Goal: Task Accomplishment & Management: Use online tool/utility

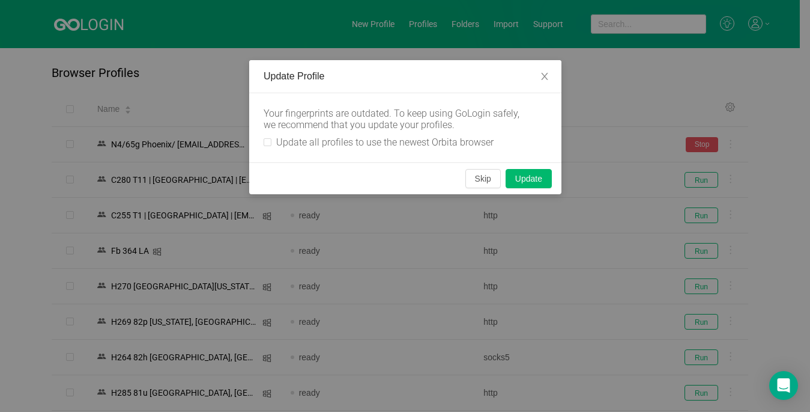
scroll to position [901, 0]
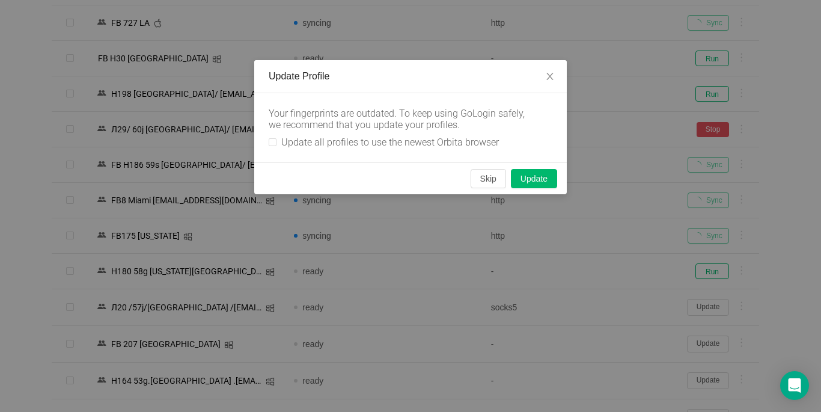
click at [268, 139] on div "Your fingerprints are outdated. To keep using GoLogin safely, we recommend that…" at bounding box center [410, 127] width 312 height 69
click at [270, 141] on input "Update all profiles to use the newest Orbita browser" at bounding box center [273, 142] width 8 height 8
checkbox input "true"
click at [494, 180] on button "Skip" at bounding box center [487, 178] width 35 height 19
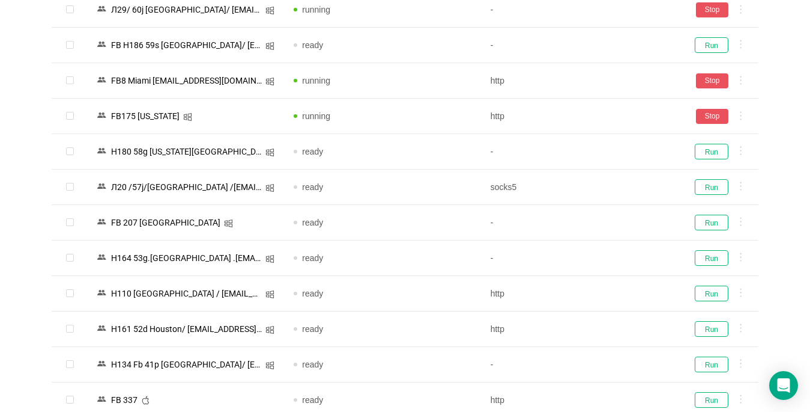
scroll to position [1141, 0]
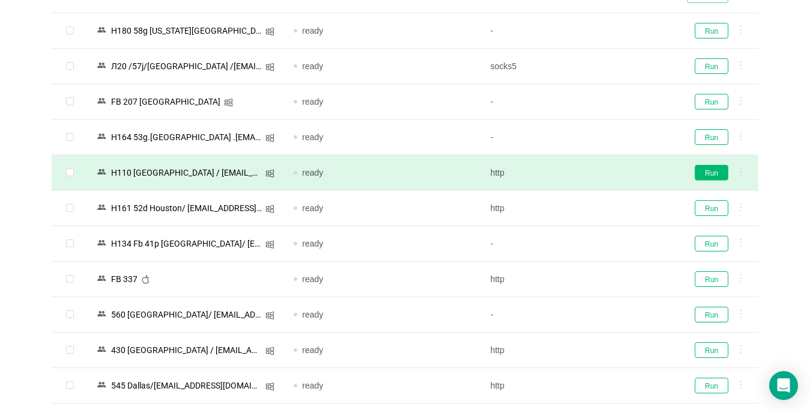
click at [720, 172] on button "Run" at bounding box center [712, 173] width 34 height 16
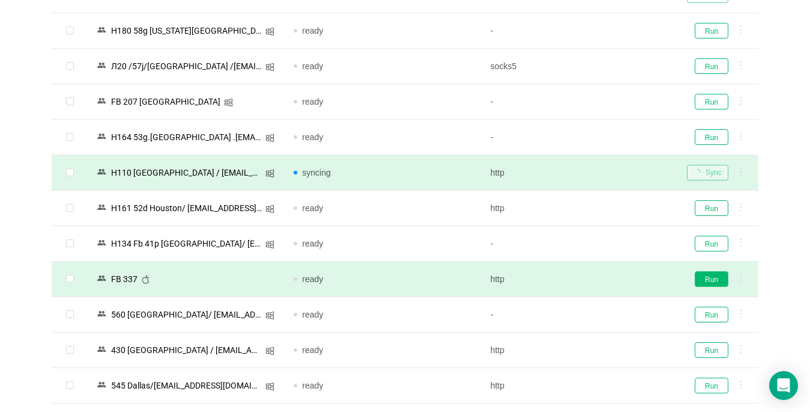
click at [714, 217] on td "Run" at bounding box center [718, 207] width 81 height 35
click at [718, 285] on button "Run" at bounding box center [712, 279] width 34 height 16
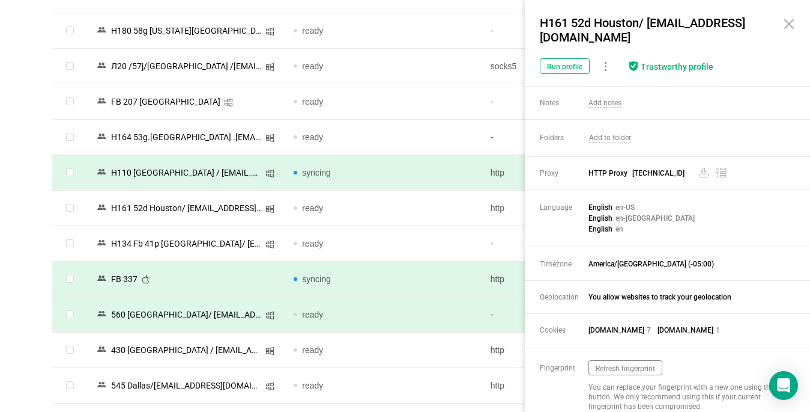
click at [791, 29] on icon at bounding box center [789, 24] width 14 height 14
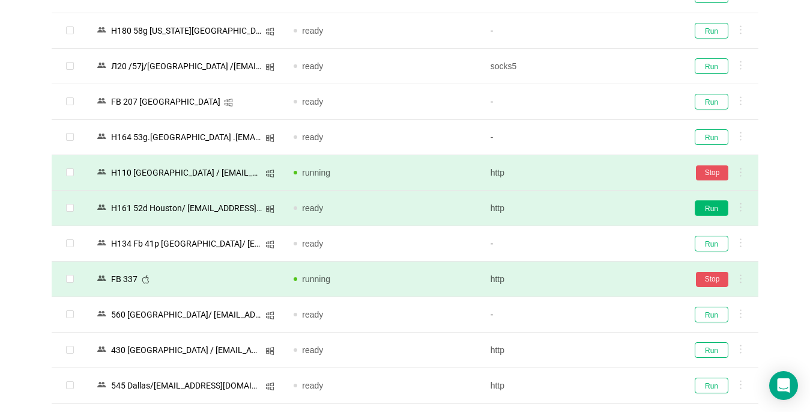
click at [713, 208] on button "Run" at bounding box center [712, 208] width 34 height 16
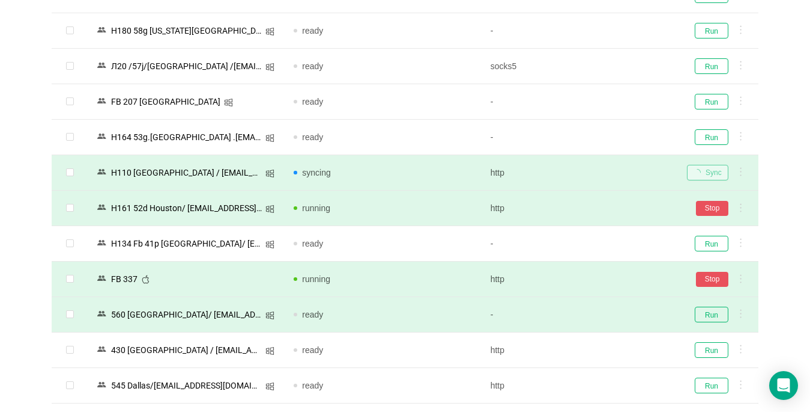
scroll to position [1322, 0]
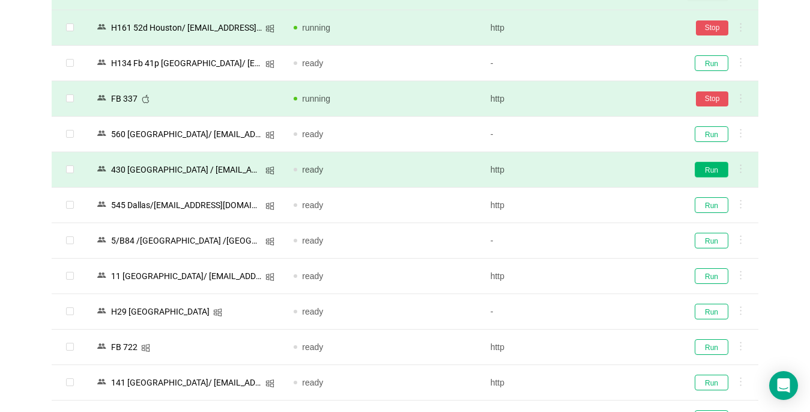
click at [711, 169] on button "Run" at bounding box center [712, 170] width 34 height 16
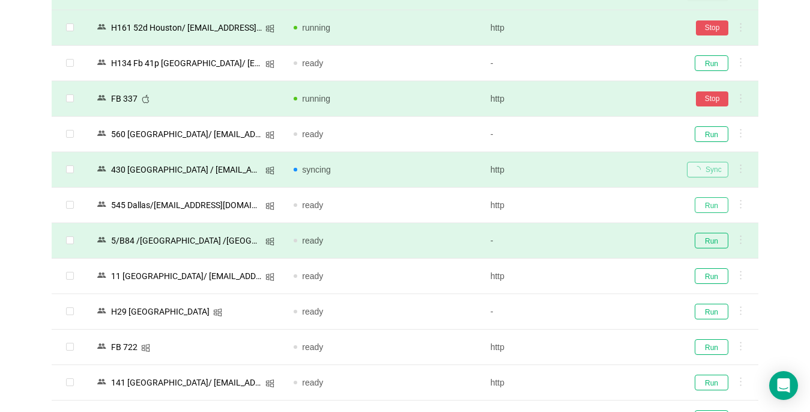
click at [709, 207] on button "Run" at bounding box center [712, 205] width 34 height 16
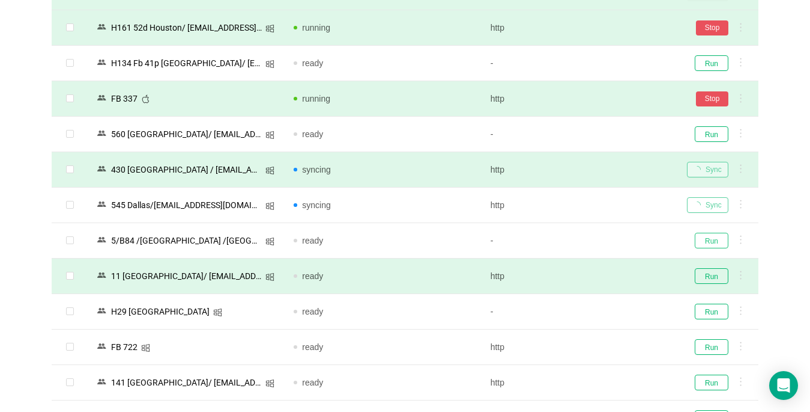
click at [712, 241] on button "Run" at bounding box center [712, 240] width 34 height 16
click at [712, 278] on button "Run" at bounding box center [712, 276] width 34 height 16
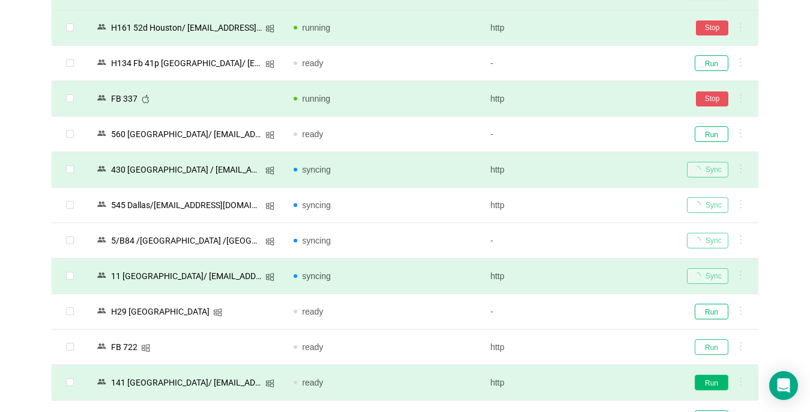
drag, startPoint x: 719, startPoint y: 347, endPoint x: 709, endPoint y: 377, distance: 32.1
click at [717, 347] on button "Run" at bounding box center [712, 347] width 34 height 16
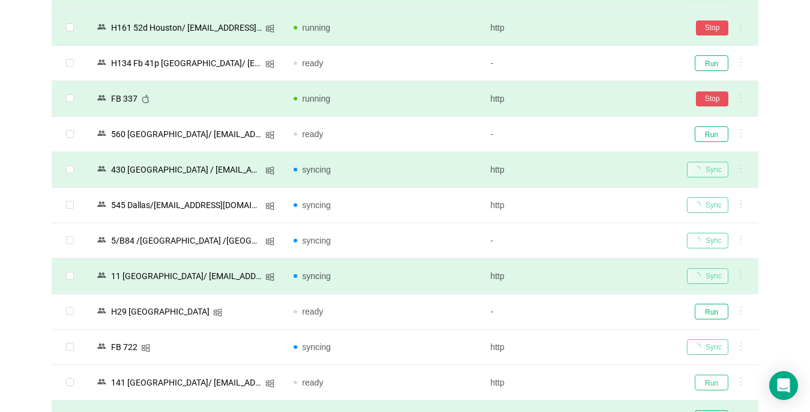
click at [714, 386] on button "Run" at bounding box center [712, 382] width 34 height 16
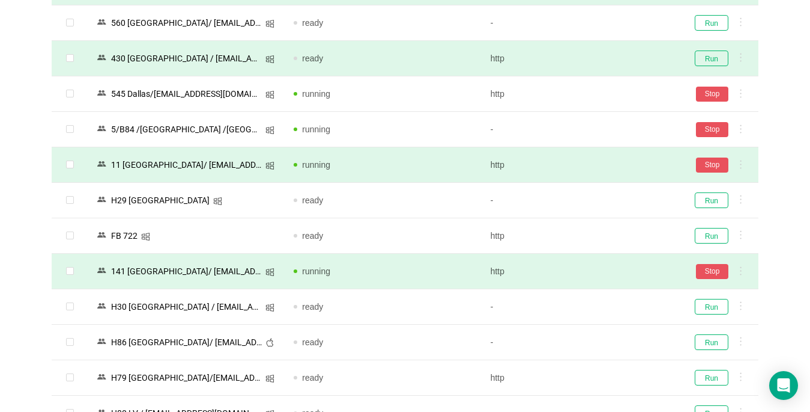
scroll to position [1442, 0]
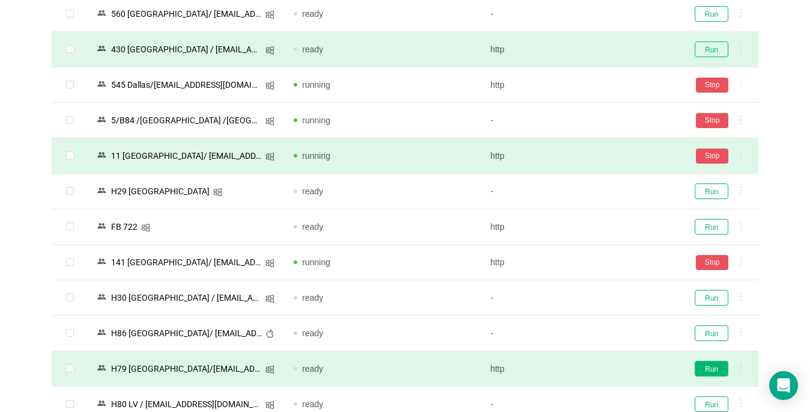
scroll to position [1622, 0]
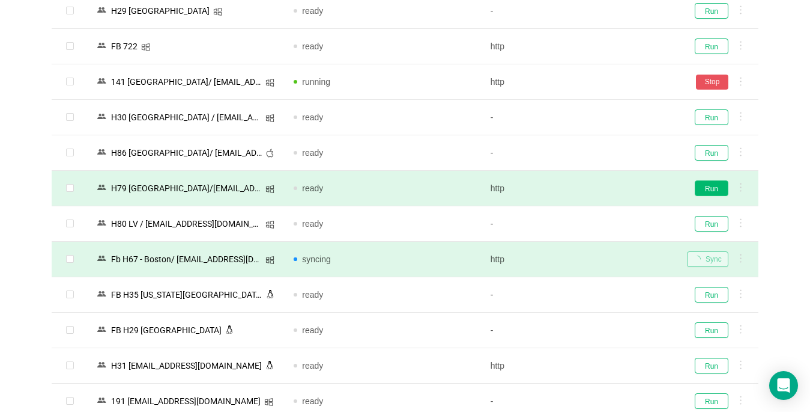
click at [714, 192] on button "Run" at bounding box center [712, 188] width 34 height 16
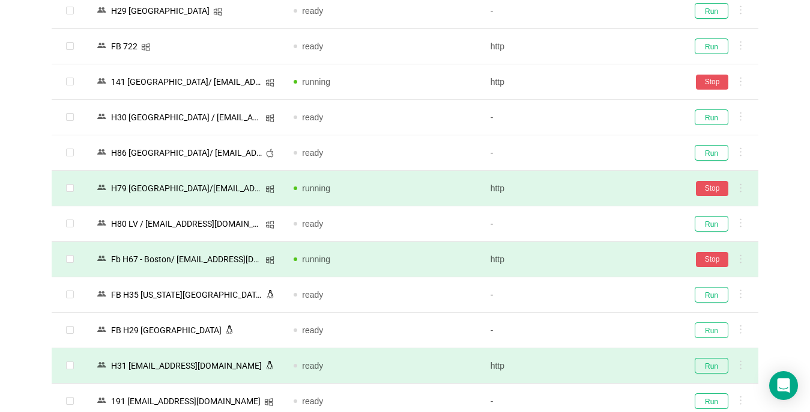
click at [716, 332] on button "Run" at bounding box center [712, 330] width 34 height 16
click at [715, 369] on button "Run" at bounding box center [712, 365] width 34 height 16
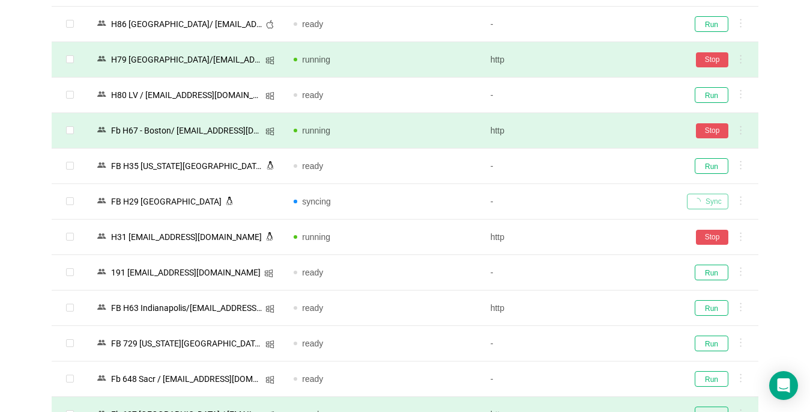
scroll to position [1862, 0]
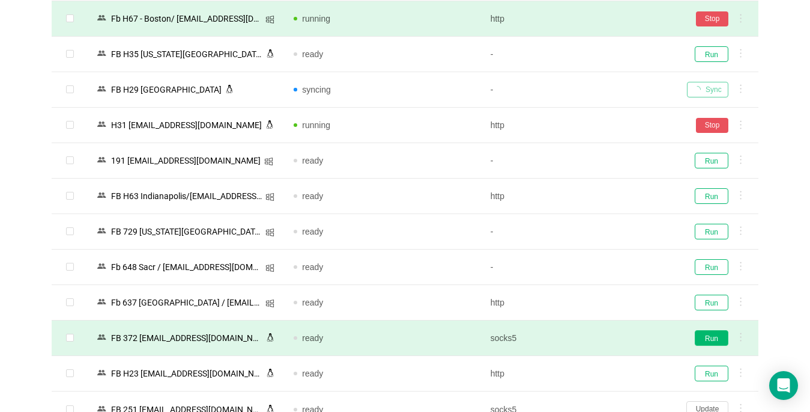
click at [703, 336] on button "Run" at bounding box center [712, 338] width 34 height 16
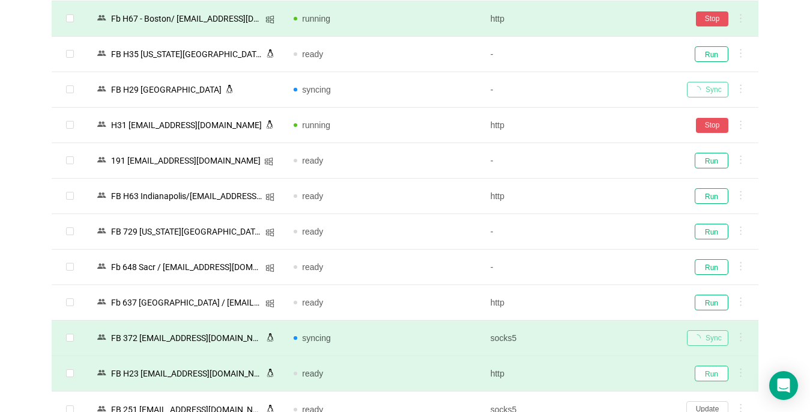
click at [710, 375] on button "Run" at bounding box center [712, 373] width 34 height 16
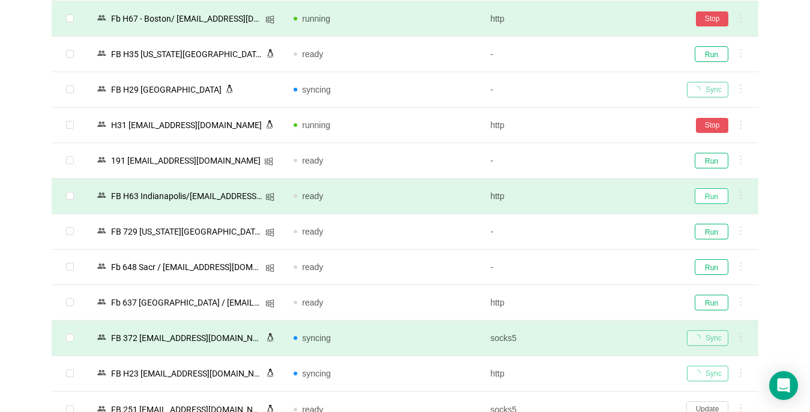
click at [715, 199] on button "Run" at bounding box center [712, 196] width 34 height 16
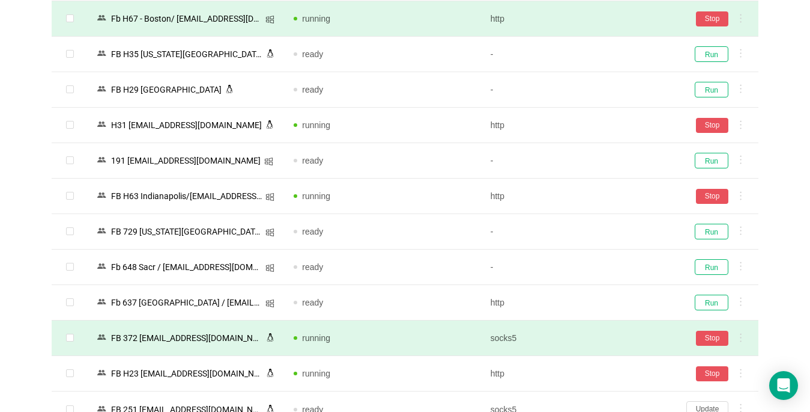
scroll to position [2042, 0]
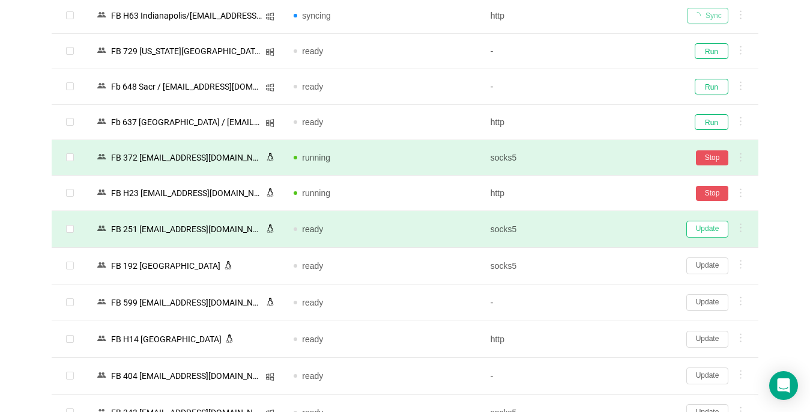
click at [700, 229] on button "Update" at bounding box center [708, 228] width 42 height 17
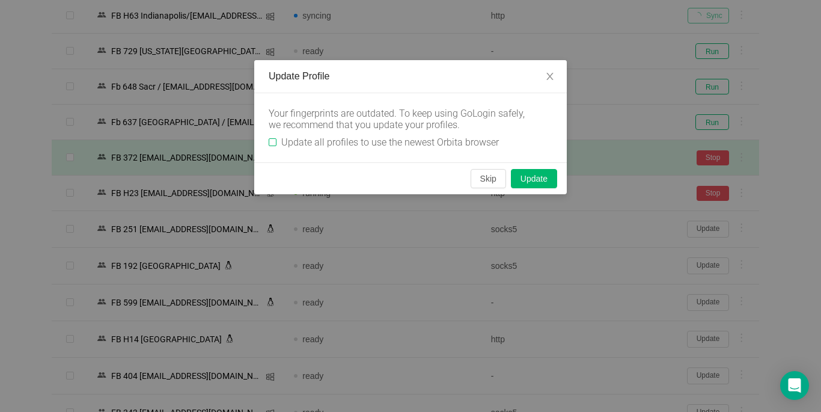
click at [270, 140] on input "Update all profiles to use the newest Orbita browser" at bounding box center [273, 142] width 8 height 8
checkbox input "true"
click at [486, 178] on button "Skip" at bounding box center [487, 178] width 35 height 19
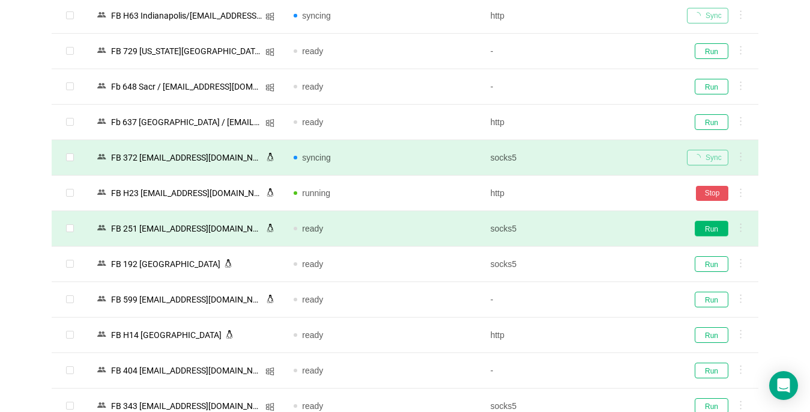
click at [711, 231] on button "Run" at bounding box center [712, 228] width 34 height 16
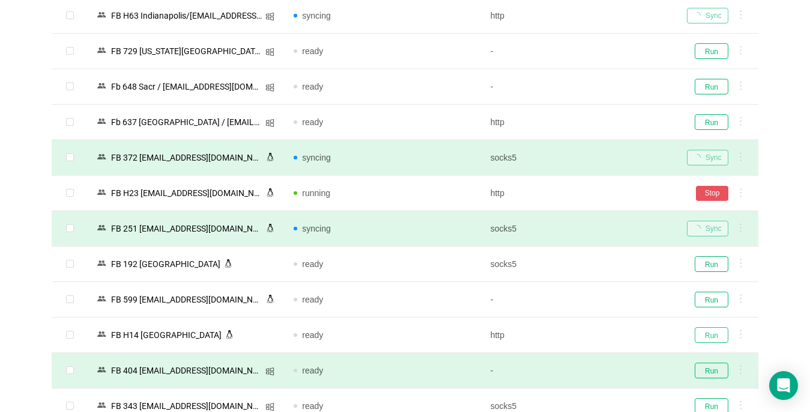
click at [699, 331] on button "Run" at bounding box center [712, 335] width 34 height 16
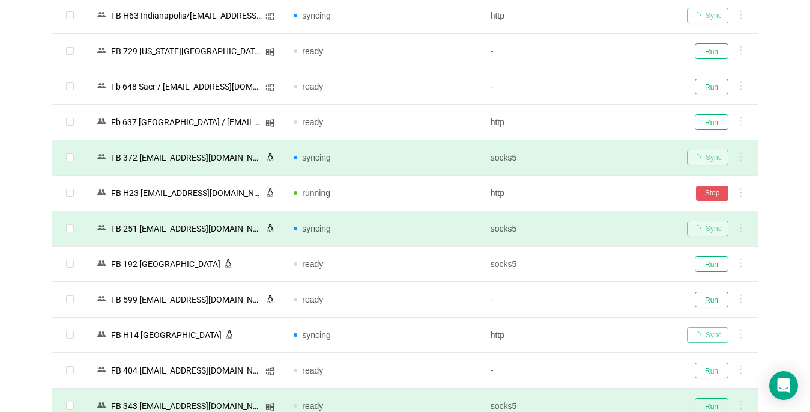
click at [704, 374] on button "Run" at bounding box center [712, 370] width 34 height 16
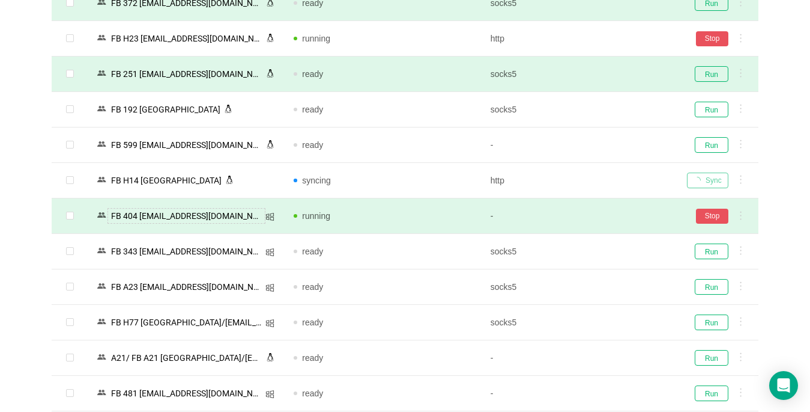
scroll to position [2223, 0]
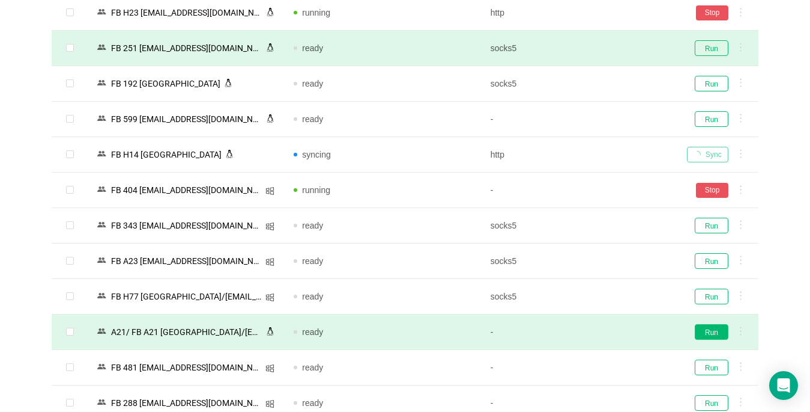
click at [721, 332] on button "Run" at bounding box center [712, 332] width 34 height 16
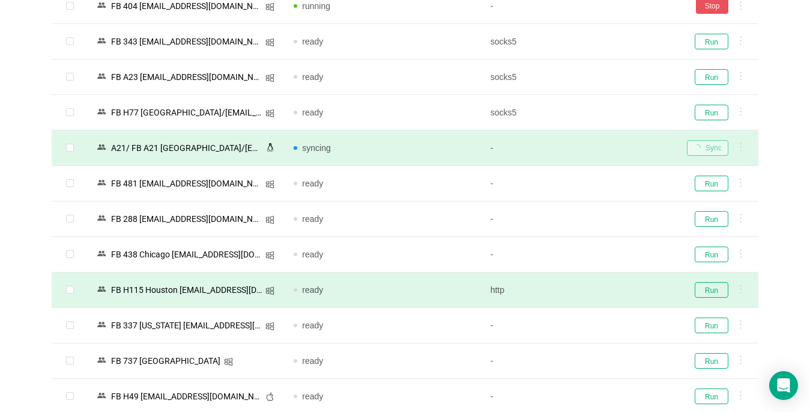
scroll to position [2463, 0]
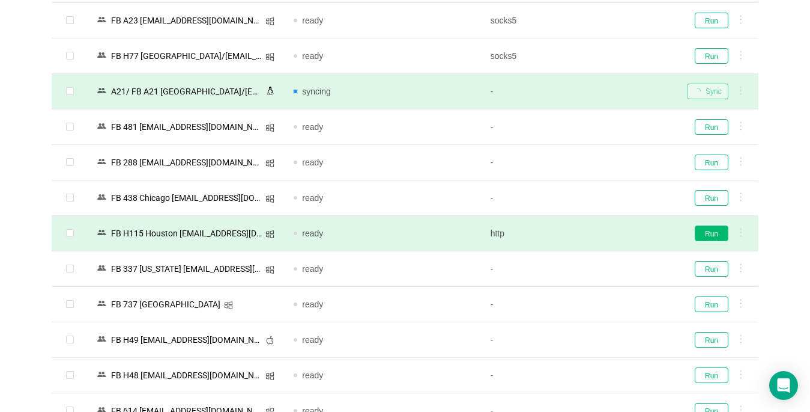
click at [714, 229] on button "Run" at bounding box center [712, 233] width 34 height 16
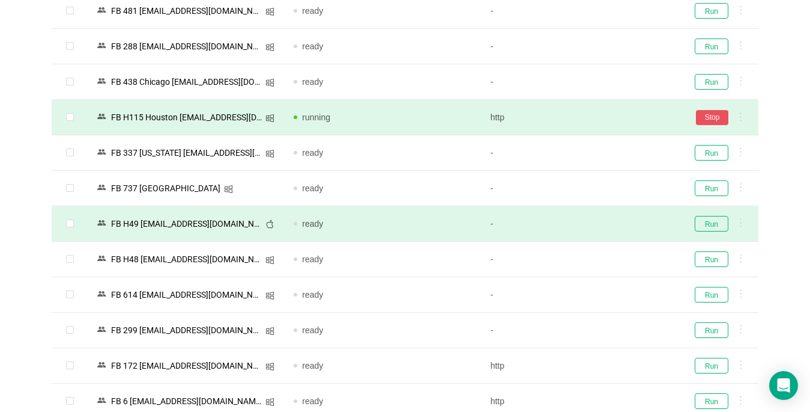
scroll to position [2583, 0]
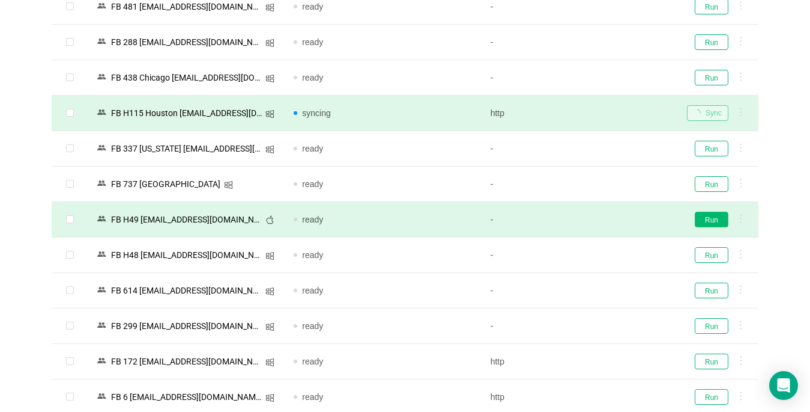
click at [717, 219] on button "Run" at bounding box center [712, 219] width 34 height 16
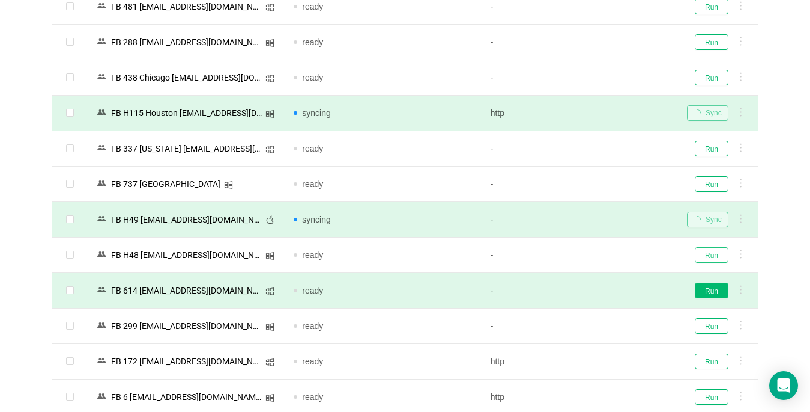
click at [714, 252] on button "Run" at bounding box center [712, 255] width 34 height 16
click at [718, 289] on button "Run" at bounding box center [712, 290] width 34 height 16
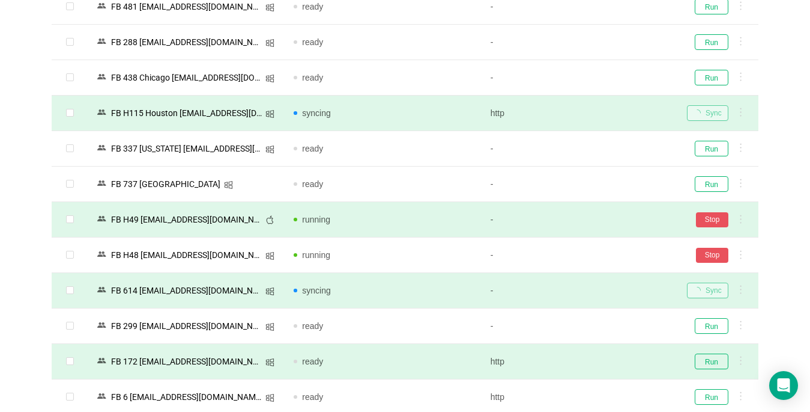
click at [713, 304] on td "Sync" at bounding box center [718, 290] width 81 height 35
click at [708, 372] on td "Run" at bounding box center [718, 361] width 81 height 35
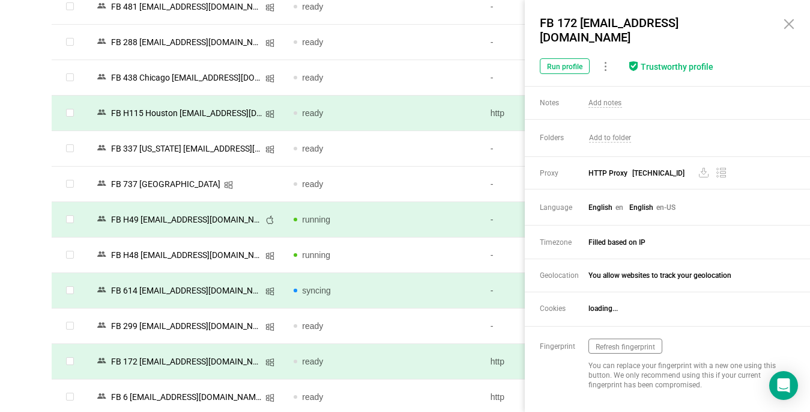
scroll to position [2674, 0]
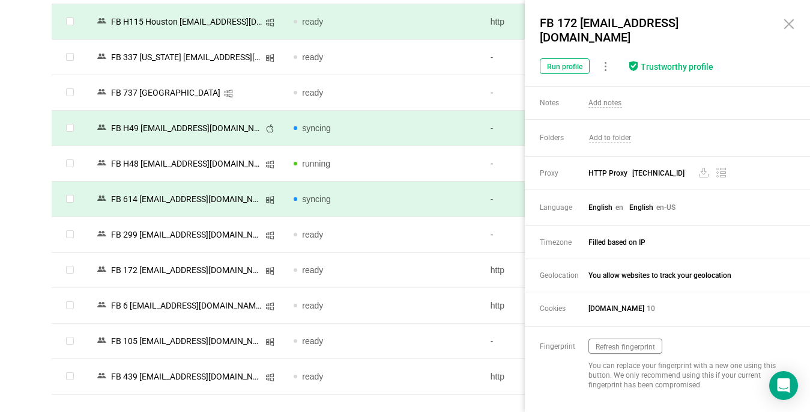
click at [788, 21] on icon at bounding box center [789, 24] width 14 height 14
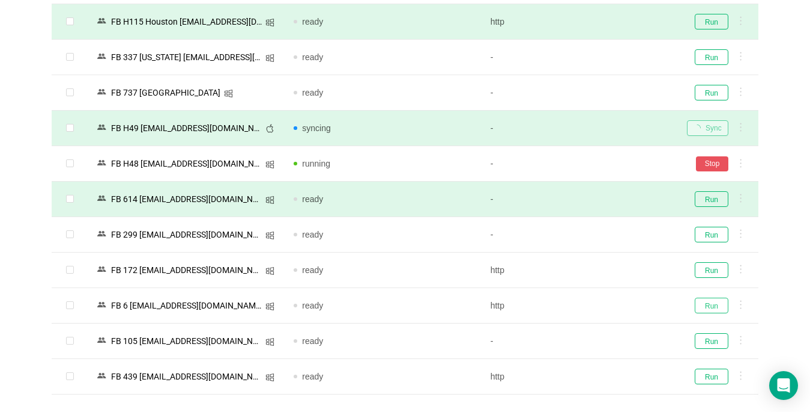
click at [711, 306] on button "Run" at bounding box center [712, 305] width 34 height 16
click at [717, 366] on td "Run" at bounding box center [718, 376] width 81 height 35
